Goal: Check status: Check status

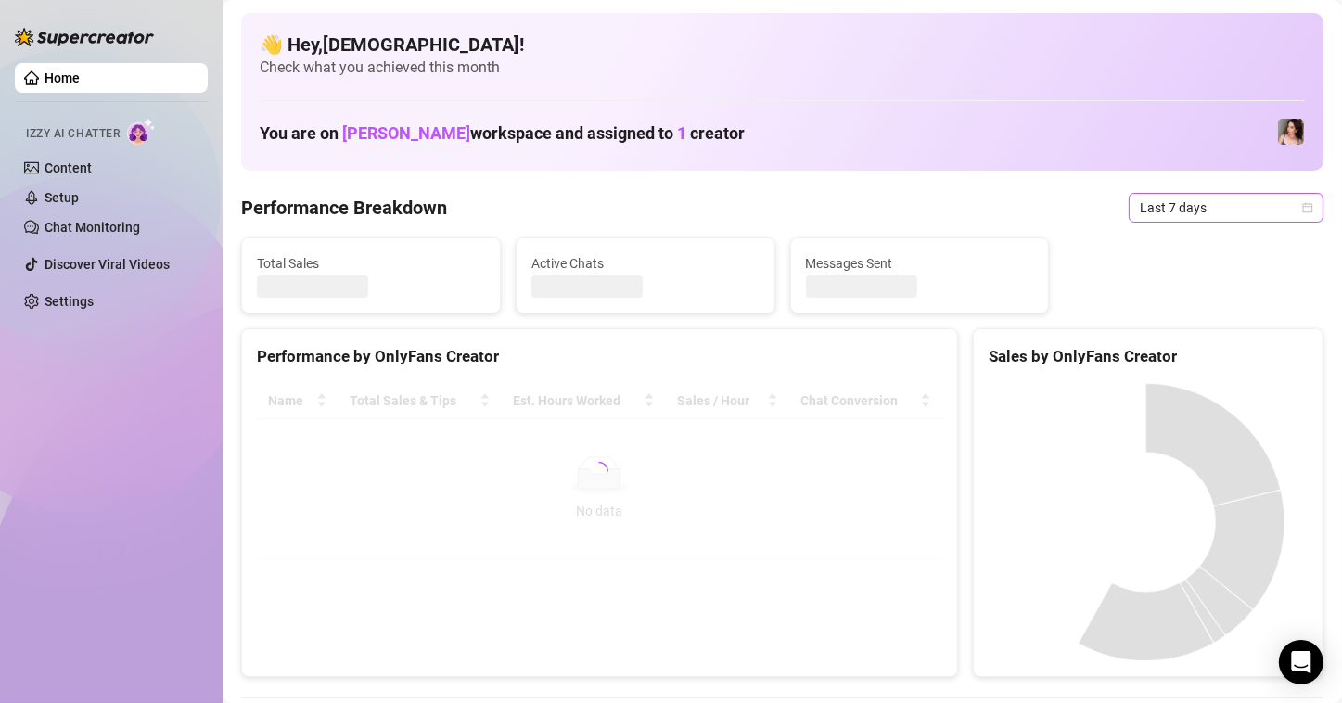
click at [1196, 204] on span "Last 7 days" at bounding box center [1226, 208] width 172 height 28
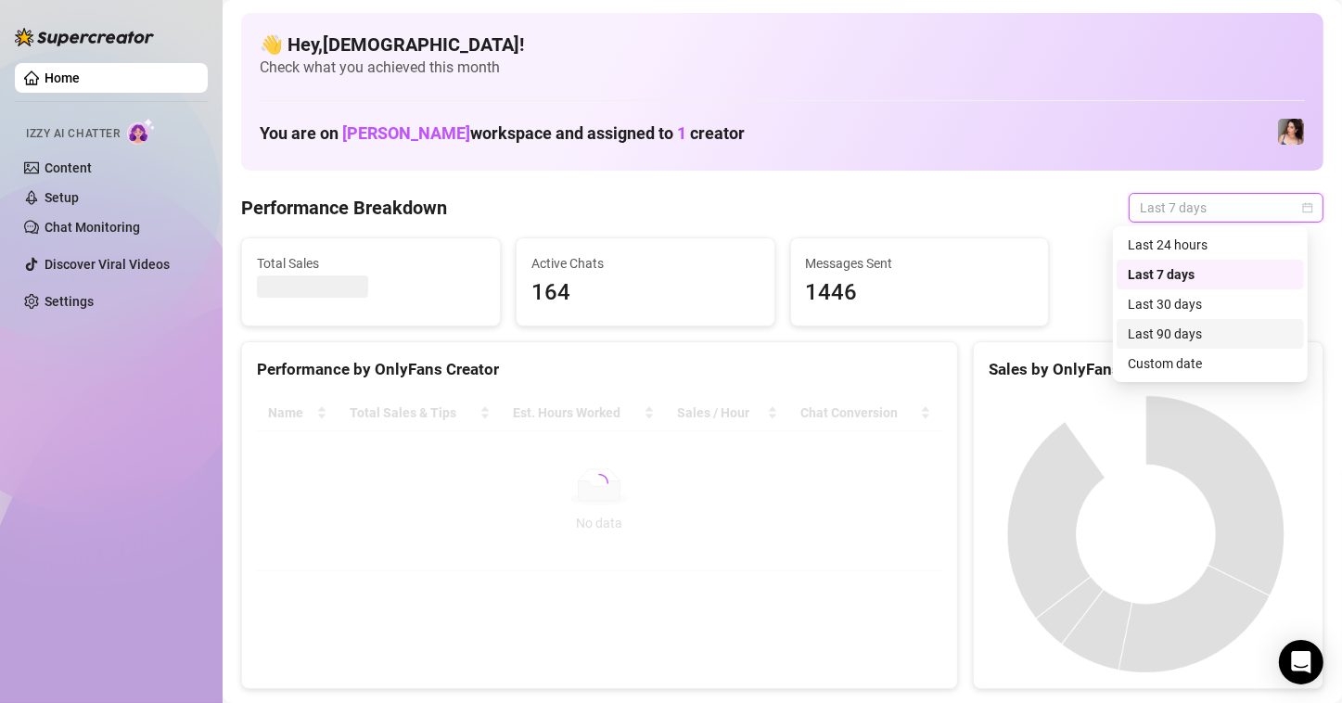
click at [1179, 372] on div "Custom date" at bounding box center [1210, 363] width 165 height 20
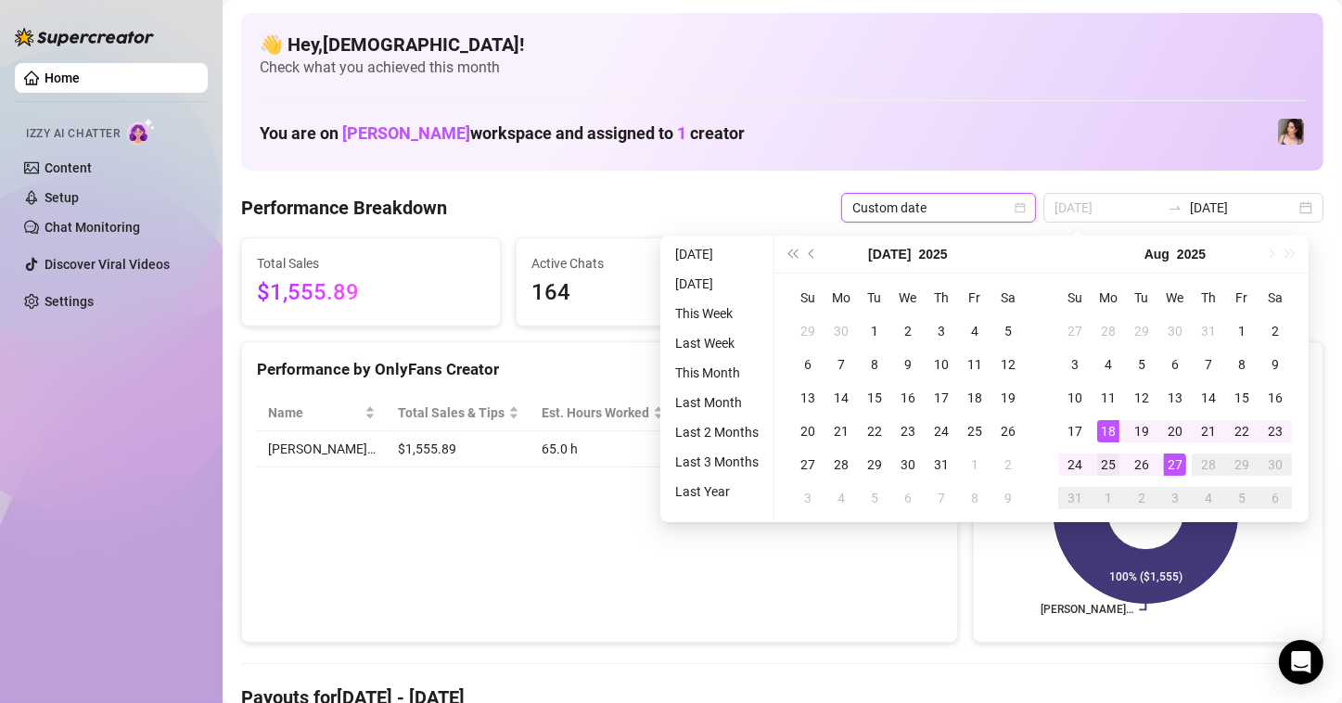
type input "[DATE]"
click at [1104, 466] on div "25" at bounding box center [1108, 464] width 22 height 22
click at [1170, 467] on div "27" at bounding box center [1175, 464] width 22 height 22
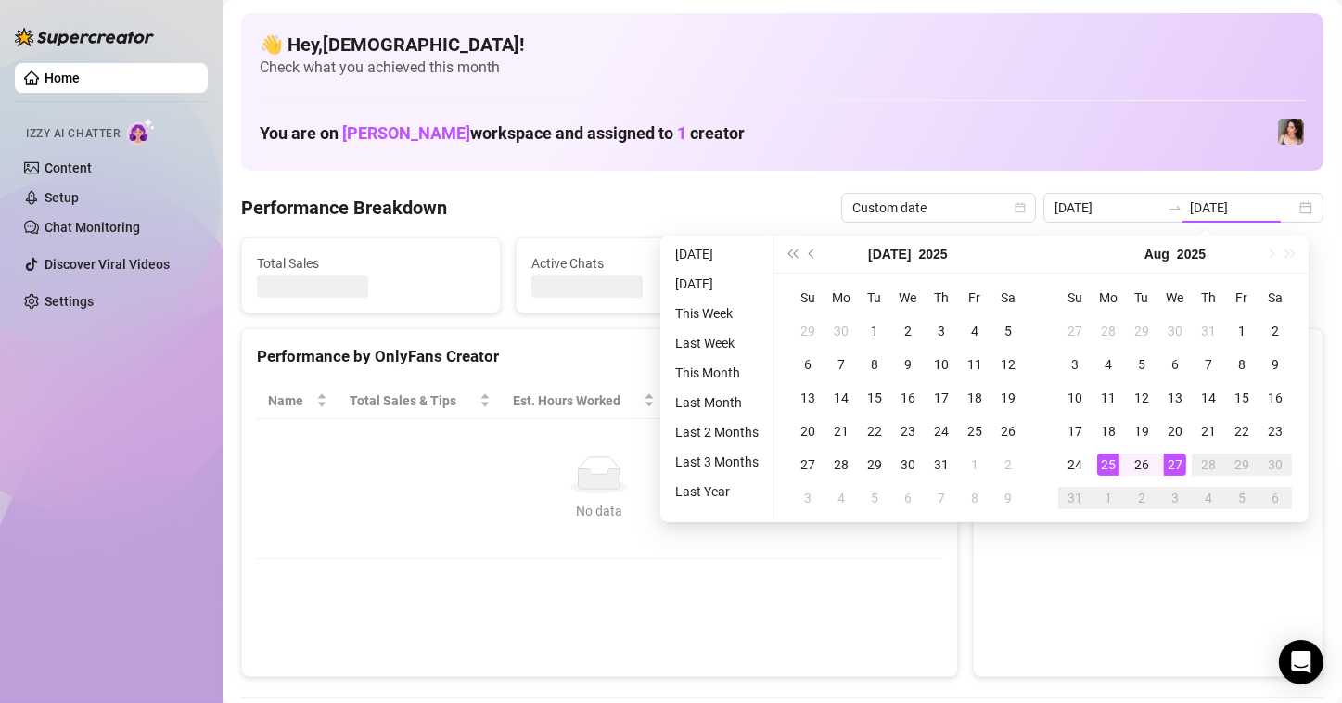
type input "[DATE]"
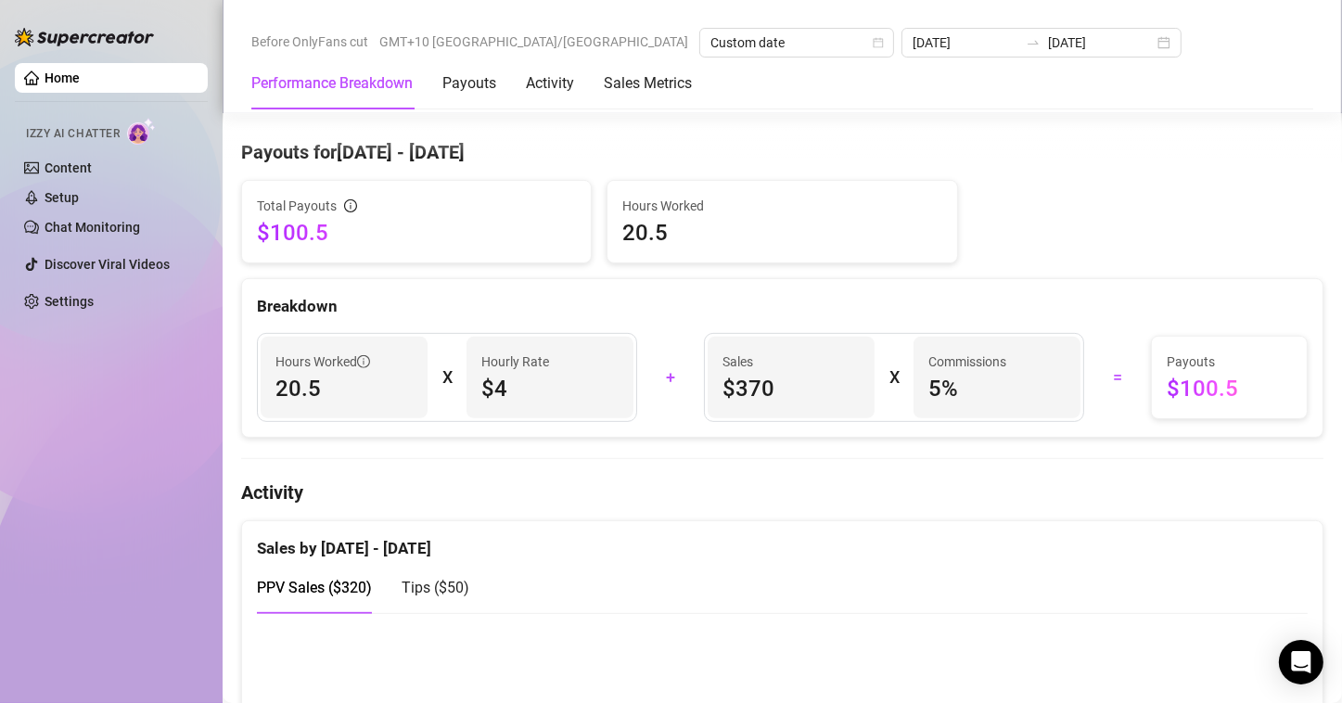
scroll to position [556, 0]
